Goal: Check status

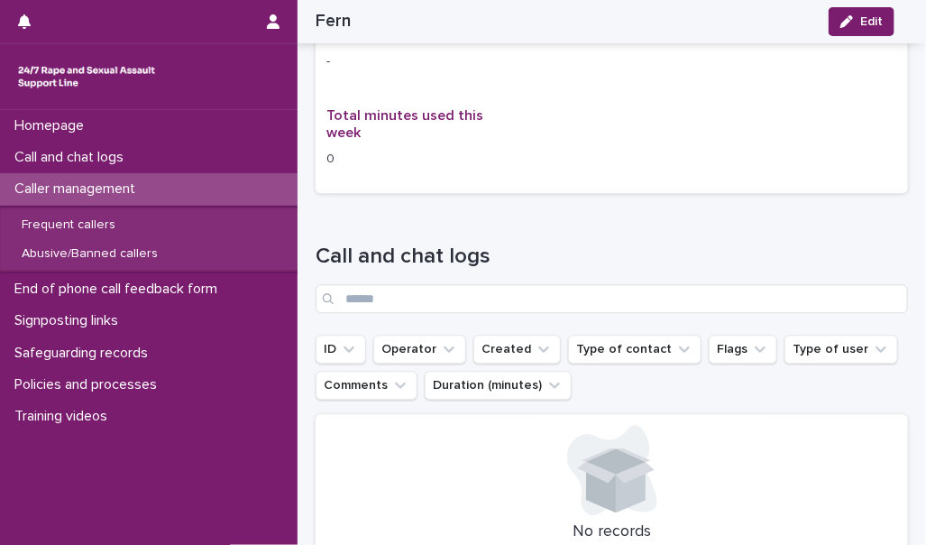
scroll to position [1275, 0]
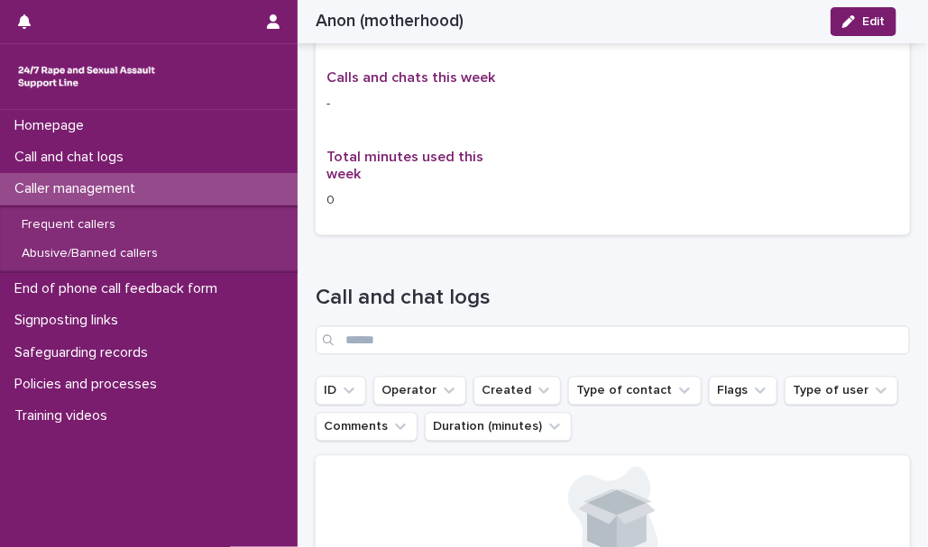
scroll to position [1085, 0]
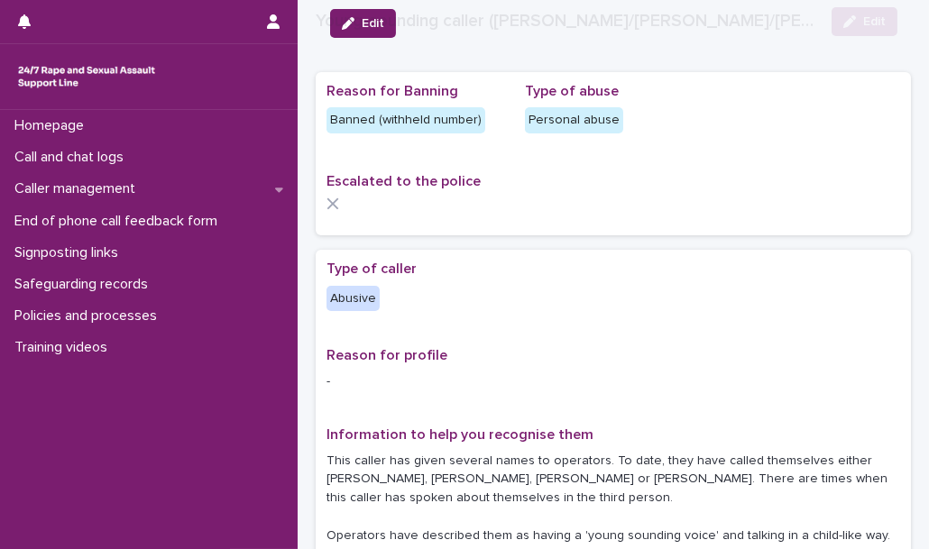
scroll to position [126, 0]
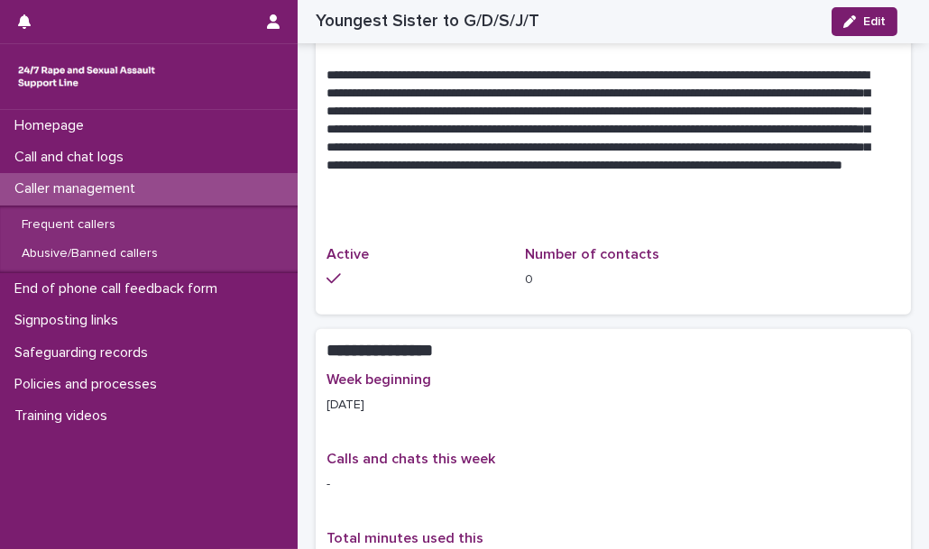
scroll to position [1390, 0]
